Goal: Information Seeking & Learning: Learn about a topic

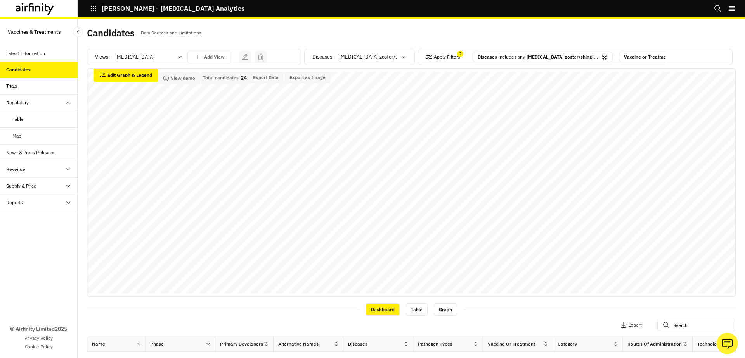
scroll to position [2, 0]
click at [93, 10] on icon "button" at bounding box center [93, 8] width 5 height 5
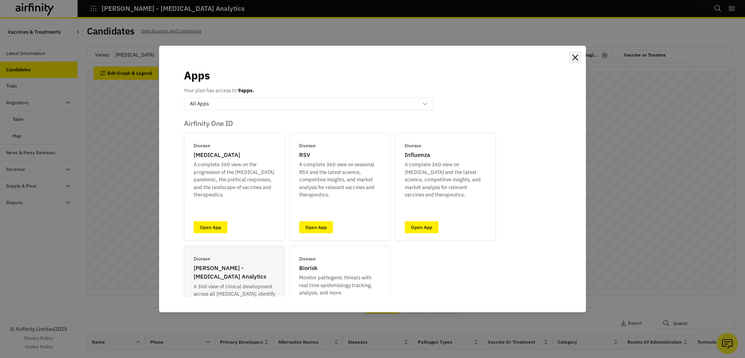
click at [576, 55] on icon "Close" at bounding box center [575, 58] width 6 height 6
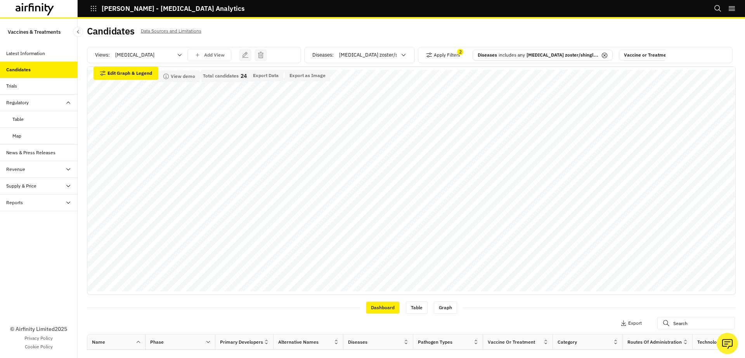
scroll to position [0, 0]
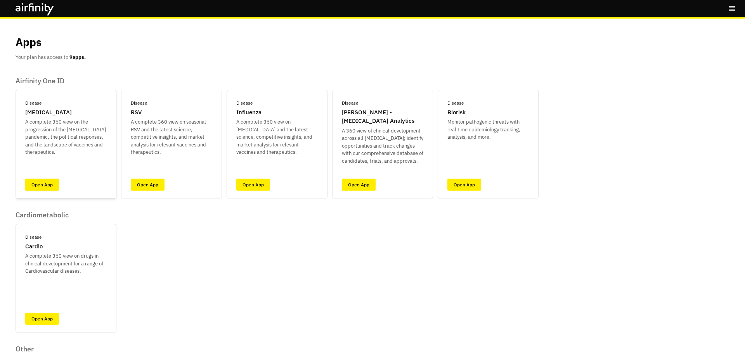
click at [55, 183] on link "Open App" at bounding box center [42, 185] width 34 height 12
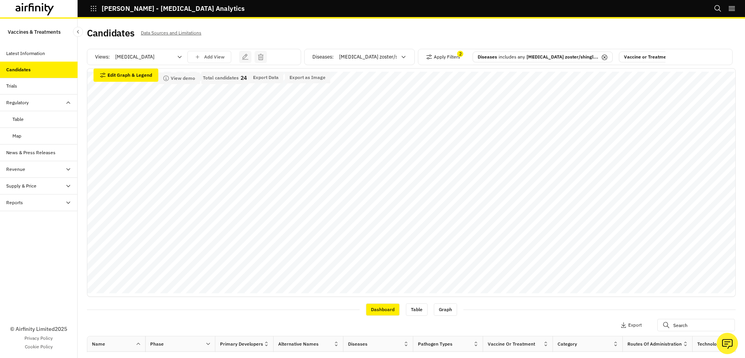
click at [229, 29] on div "Candidates Data Sources and Limitations" at bounding box center [249, 36] width 324 height 16
